Goal: Task Accomplishment & Management: Use online tool/utility

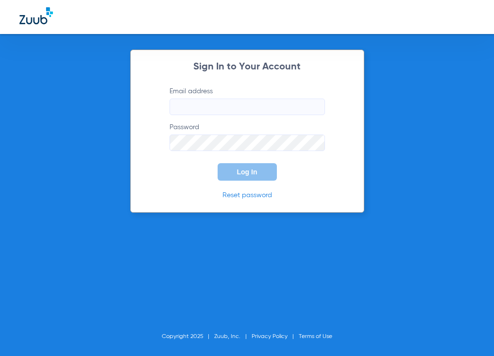
type input "[EMAIL_ADDRESS][DOMAIN_NAME]"
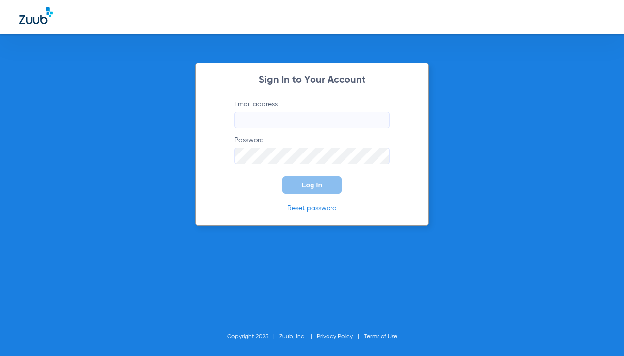
type input "[EMAIL_ADDRESS][DOMAIN_NAME]"
click at [291, 183] on button "Log In" at bounding box center [311, 184] width 59 height 17
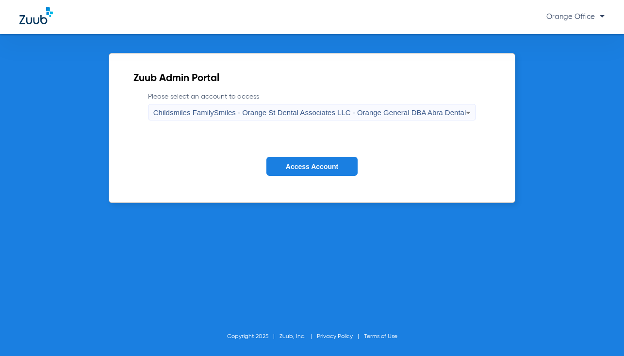
click at [311, 167] on span "Access Account" at bounding box center [312, 167] width 52 height 8
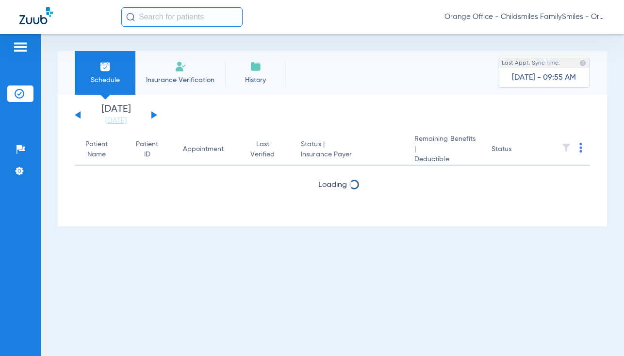
click at [161, 15] on input "text" at bounding box center [181, 16] width 121 height 19
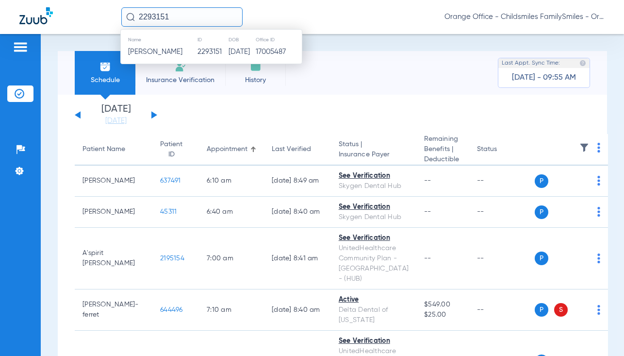
type input "2293151"
click at [145, 54] on span "[PERSON_NAME]" at bounding box center [155, 51] width 54 height 7
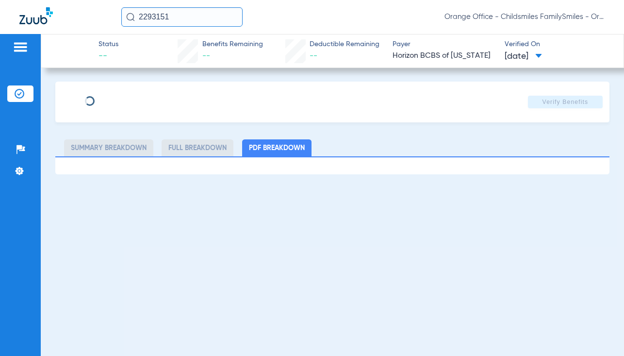
type input "MICHALA"
type input "[PERSON_NAME]"
type input "[DATE]"
type input "3HZN94564350"
type input "0762240024"
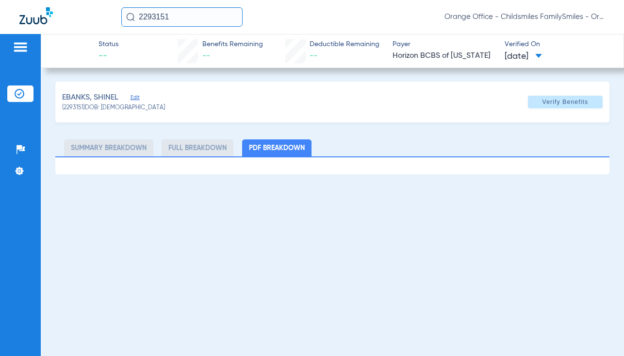
click at [130, 98] on div "EBANKS, SHINEL Edit" at bounding box center [113, 98] width 103 height 12
click at [133, 98] on span "Edit" at bounding box center [135, 98] width 9 height 9
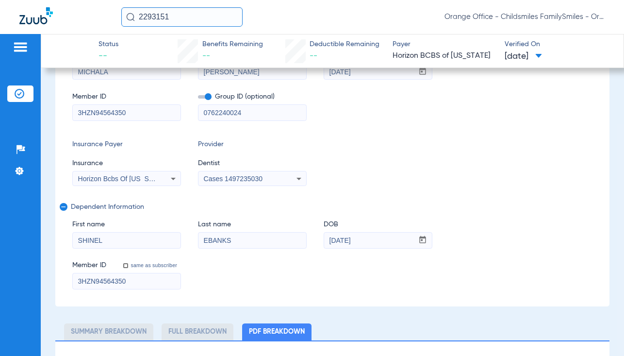
scroll to position [110, 0]
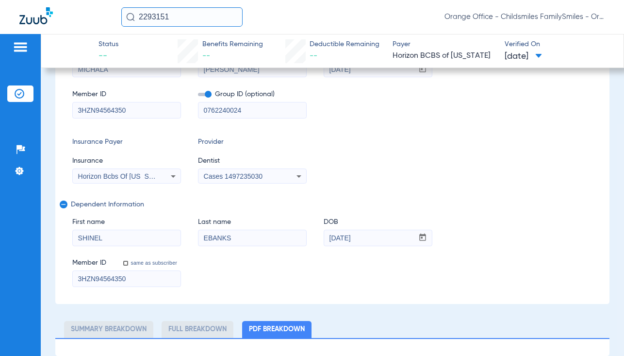
click at [156, 180] on div "Horizon Bcbs Of [US_STATE]" at bounding box center [127, 176] width 108 height 12
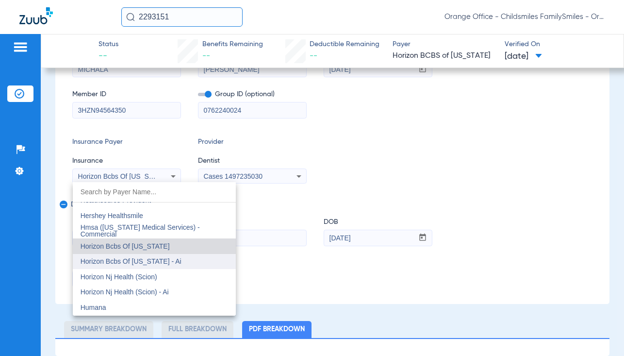
scroll to position [3531, 0]
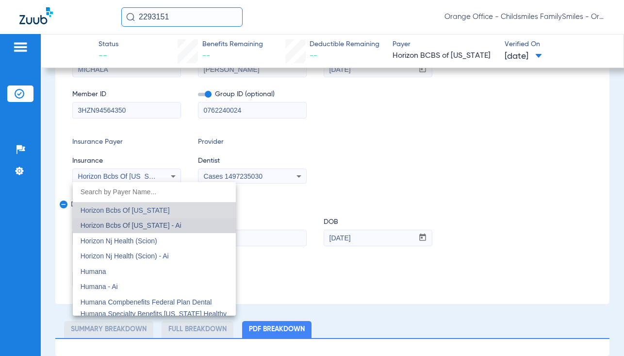
click at [156, 231] on mat-option "Horizon Bcbs Of [US_STATE] - Ai" at bounding box center [154, 226] width 163 height 16
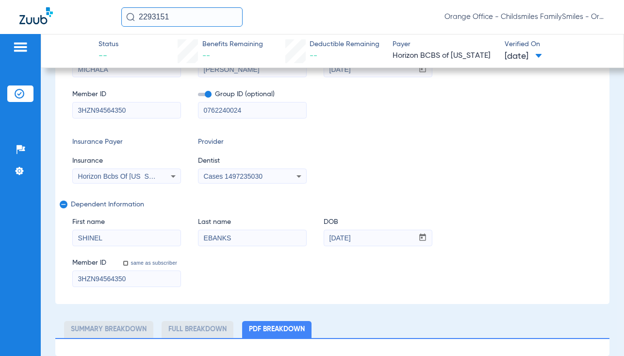
click at [233, 175] on span "Cases 1497235030" at bounding box center [233, 176] width 59 height 8
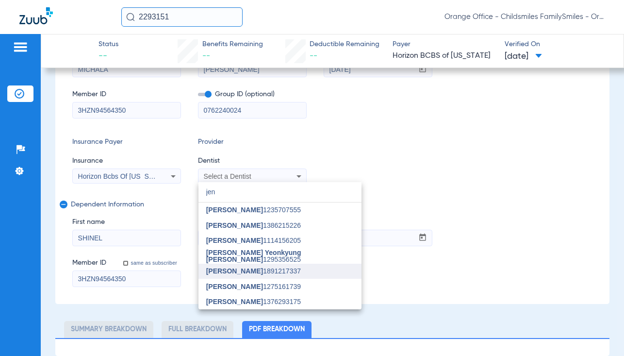
type input "jen"
click at [221, 265] on mat-option "[PERSON_NAME] 1891217337" at bounding box center [279, 272] width 163 height 16
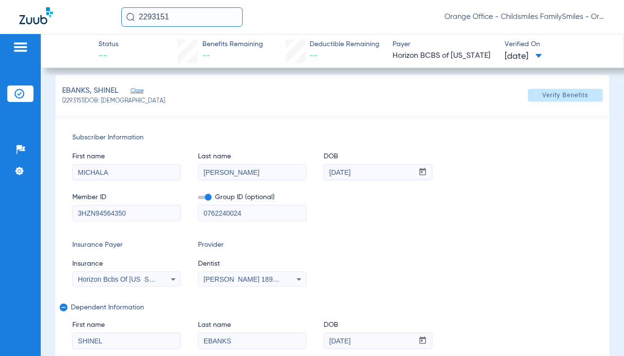
scroll to position [0, 0]
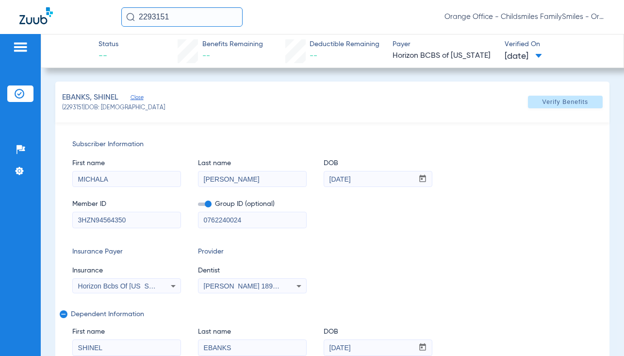
click at [548, 98] on span "Verify Benefits" at bounding box center [566, 102] width 46 height 8
